Goal: Task Accomplishment & Management: Manage account settings

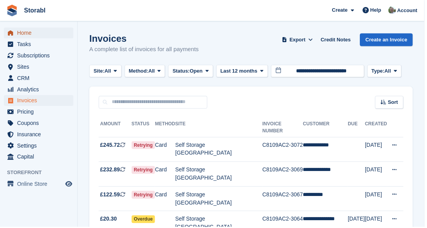
click at [28, 32] on span "Home" at bounding box center [40, 33] width 47 height 11
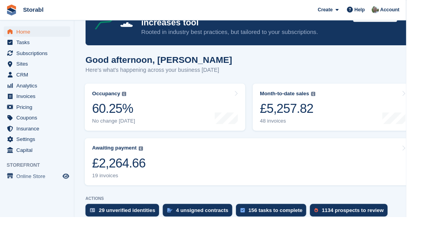
scroll to position [58, 0]
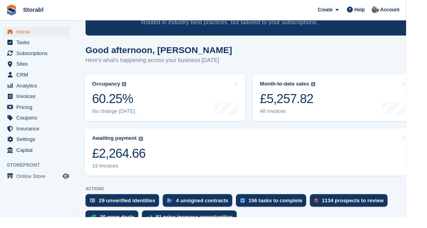
click at [382, 165] on link "Awaiting payment The total outstanding balance on all open invoices. £2,264.66 …" at bounding box center [261, 160] width 345 height 50
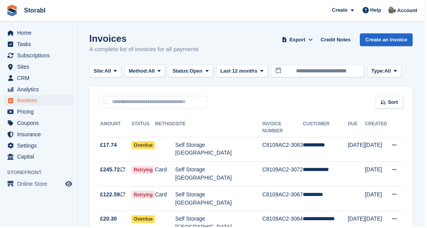
click at [331, 140] on td "**********" at bounding box center [327, 150] width 45 height 25
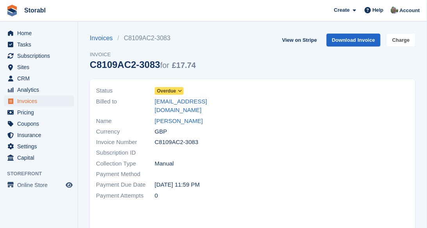
click at [404, 38] on link "Charge" at bounding box center [401, 40] width 29 height 13
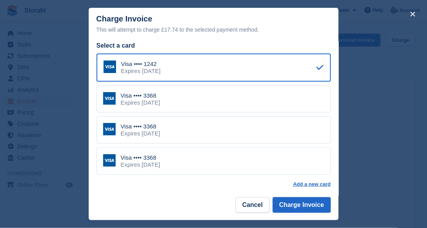
click at [305, 96] on div "Visa •••• 3368 Expires January 2029" at bounding box center [214, 99] width 235 height 27
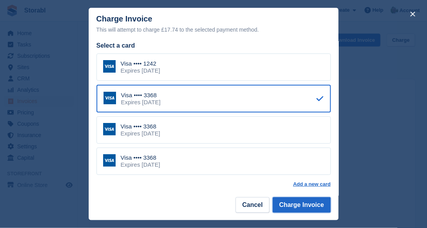
click at [316, 207] on button "Charge Invoice" at bounding box center [302, 205] width 58 height 16
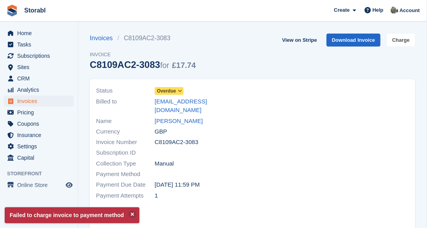
click at [406, 41] on link "Charge" at bounding box center [401, 40] width 29 height 13
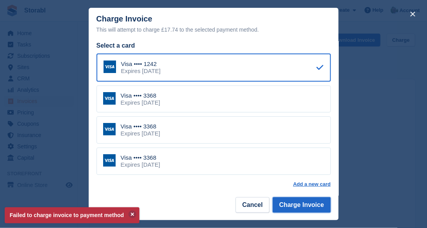
click at [314, 201] on button "Charge Invoice" at bounding box center [302, 205] width 58 height 16
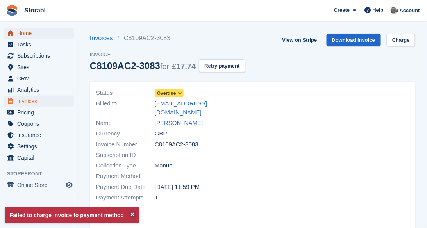
click at [29, 30] on span "Home" at bounding box center [40, 33] width 47 height 11
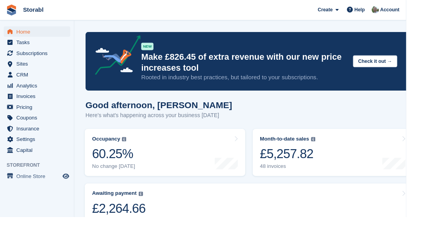
click at [400, 218] on link "Awaiting payment The total outstanding balance on all open invoices. £2,264.66 …" at bounding box center [261, 218] width 345 height 50
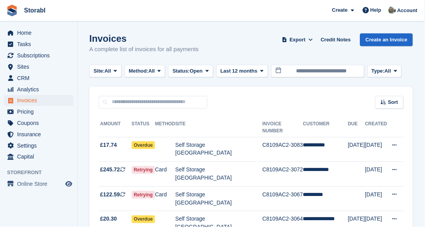
click at [332, 163] on td "**********" at bounding box center [327, 175] width 45 height 25
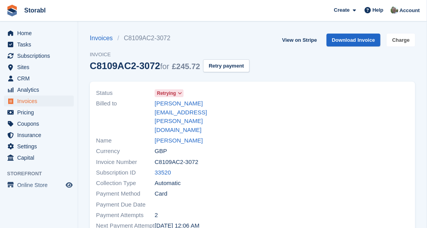
click at [403, 41] on link "Charge" at bounding box center [401, 40] width 29 height 13
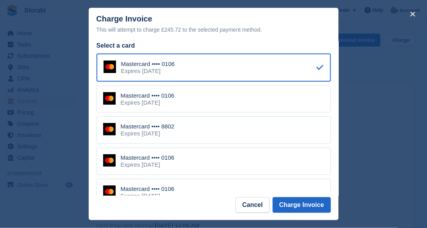
click at [311, 117] on div "Mastercard •••• 8802 Expires April 2028" at bounding box center [214, 130] width 235 height 27
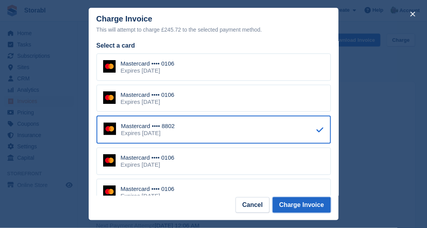
click at [317, 213] on button "Charge Invoice" at bounding box center [302, 205] width 58 height 16
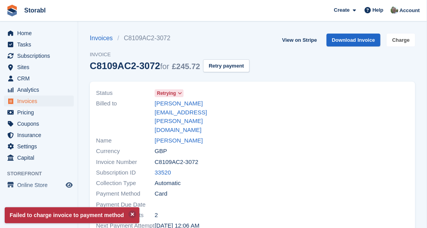
click at [407, 37] on link "Charge" at bounding box center [401, 40] width 29 height 13
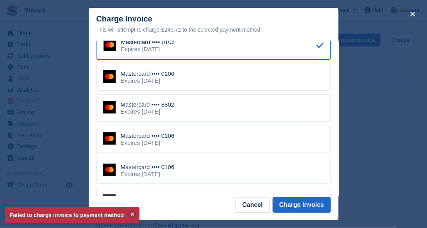
scroll to position [25, 0]
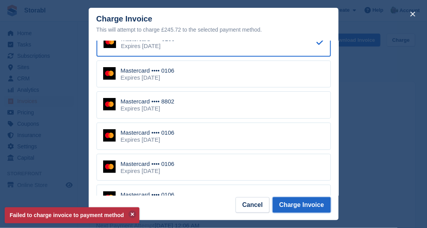
click at [316, 213] on button "Charge Invoice" at bounding box center [302, 205] width 58 height 16
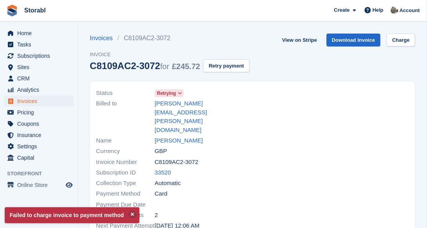
click at [34, 33] on span "Home" at bounding box center [40, 33] width 47 height 11
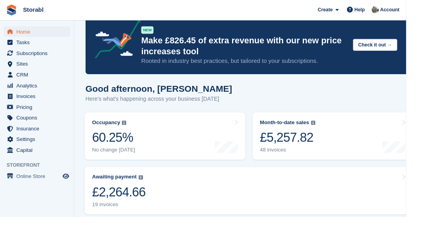
scroll to position [20, 0]
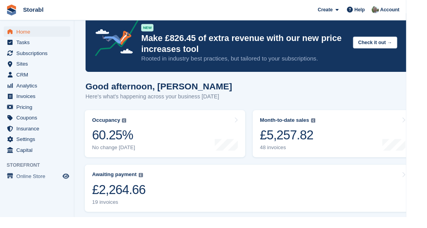
click at [363, 195] on link "Awaiting payment The total outstanding balance on all open invoices. £2,264.66 …" at bounding box center [261, 199] width 345 height 50
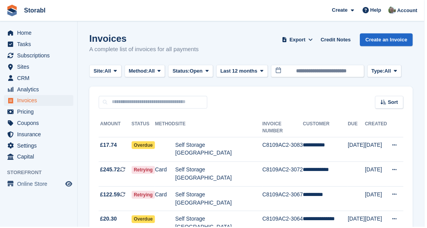
click at [323, 188] on td "**********" at bounding box center [327, 200] width 45 height 25
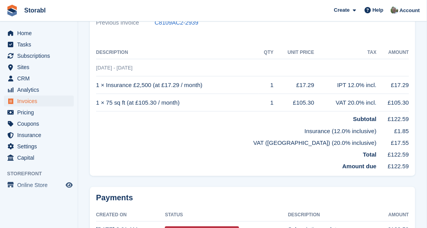
scroll to position [216, 0]
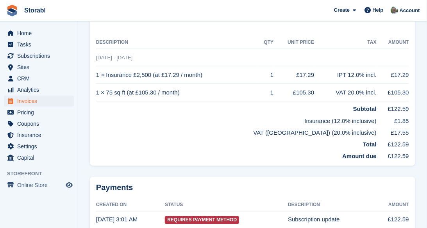
click at [331, 213] on td "Subscription update" at bounding box center [331, 220] width 86 height 17
click at [214, 217] on span "Requires Payment Method" at bounding box center [202, 221] width 74 height 8
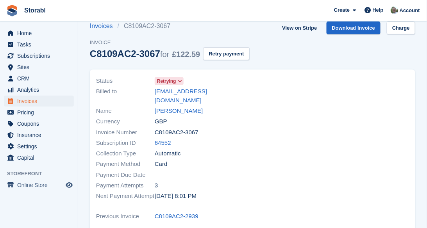
scroll to position [0, 0]
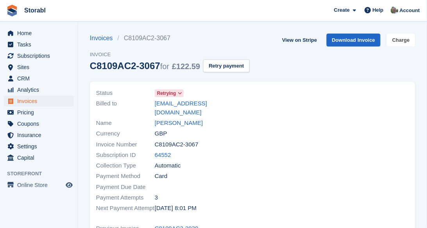
click at [408, 38] on link "Charge" at bounding box center [401, 40] width 29 height 13
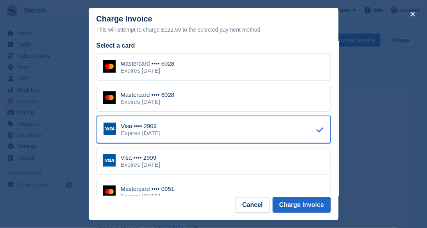
click at [291, 54] on div "Mastercard •••• 6028 Expires [DATE]" at bounding box center [214, 67] width 235 height 27
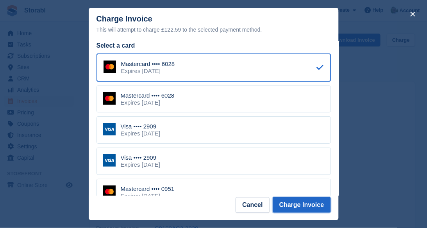
click at [313, 213] on button "Charge Invoice" at bounding box center [302, 205] width 58 height 16
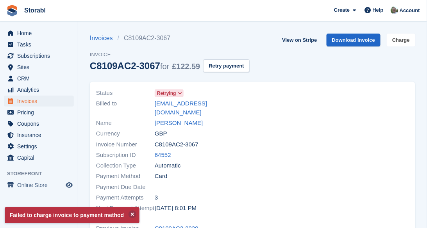
click at [405, 41] on link "Charge" at bounding box center [401, 40] width 29 height 13
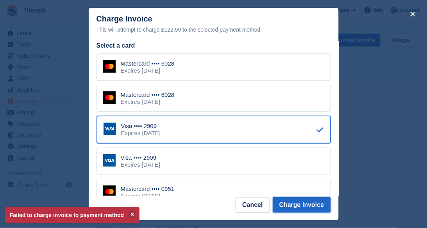
click at [308, 213] on button "Charge Invoice" at bounding box center [302, 205] width 58 height 16
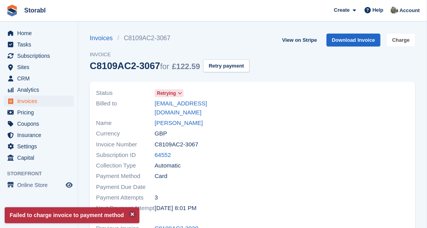
click at [401, 37] on link "Charge" at bounding box center [401, 40] width 29 height 13
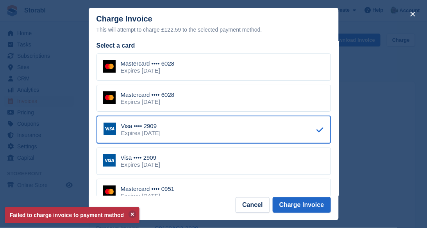
click at [301, 179] on div "Mastercard •••• 0951 Expires [DATE]" at bounding box center [214, 192] width 235 height 27
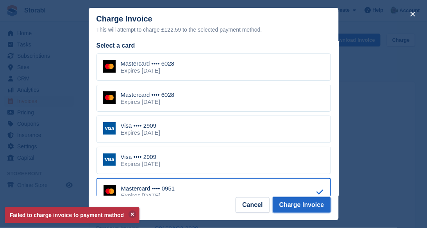
click at [317, 213] on button "Charge Invoice" at bounding box center [302, 205] width 58 height 16
